Goal: Obtain resource: Download file/media

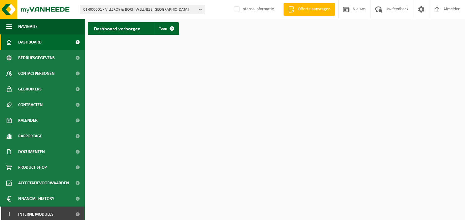
click at [200, 9] on b "button" at bounding box center [202, 9] width 6 height 9
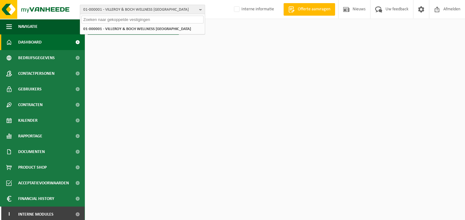
paste input "10-949838"
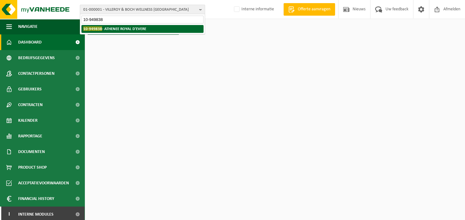
type input "10-949838"
click at [127, 27] on strong "10-949838 - ATHENEE ROYAL D'EVERE" at bounding box center [114, 28] width 63 height 5
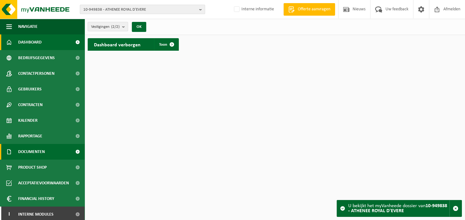
click at [39, 153] on span "Documenten" at bounding box center [31, 152] width 27 height 16
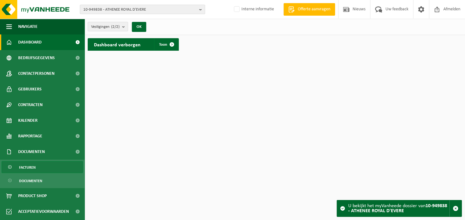
click at [41, 166] on link "Facturen" at bounding box center [42, 167] width 81 height 12
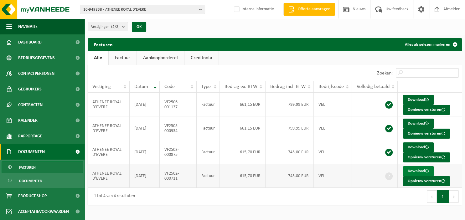
click at [421, 169] on link "Download" at bounding box center [418, 171] width 31 height 10
